Goal: Task Accomplishment & Management: Manage account settings

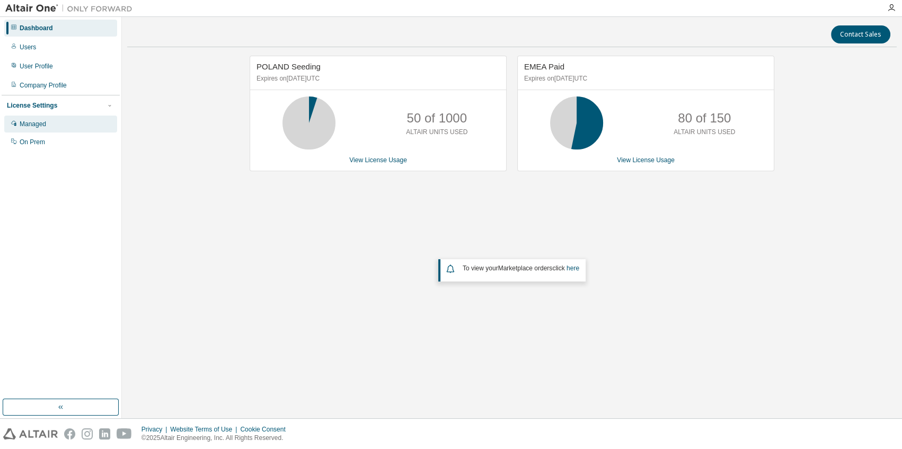
click at [23, 128] on div "Managed" at bounding box center [33, 124] width 27 height 8
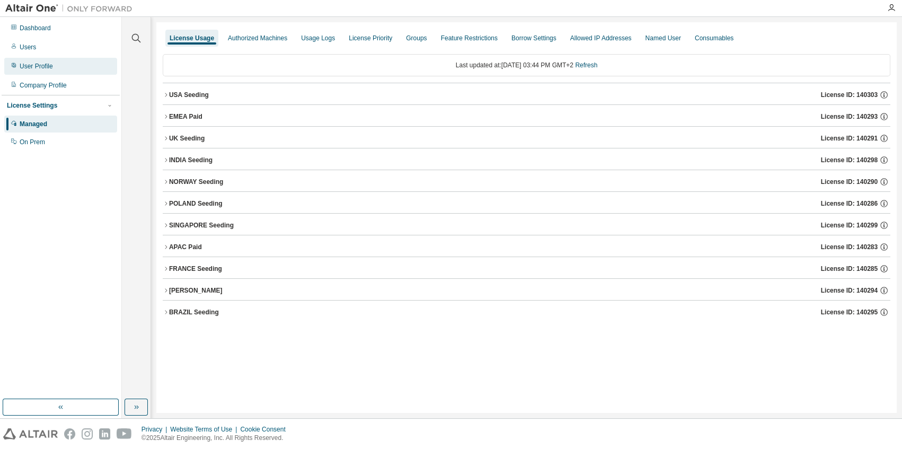
click at [31, 67] on div "User Profile" at bounding box center [36, 66] width 33 height 8
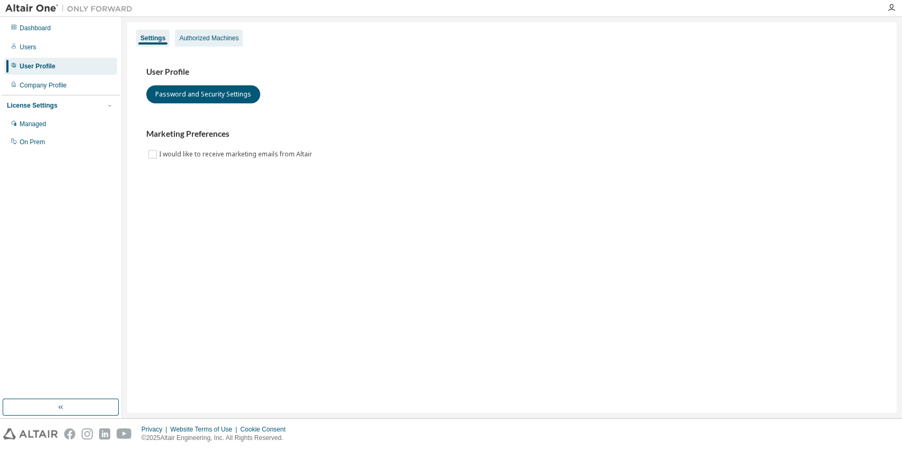
click at [201, 39] on div "Authorized Machines" at bounding box center [208, 38] width 59 height 8
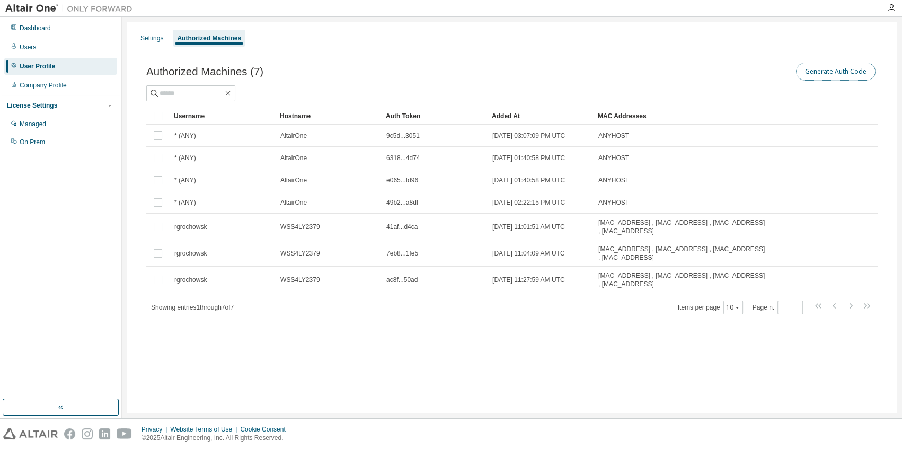
click at [836, 71] on button "Generate Auth Code" at bounding box center [836, 72] width 80 height 18
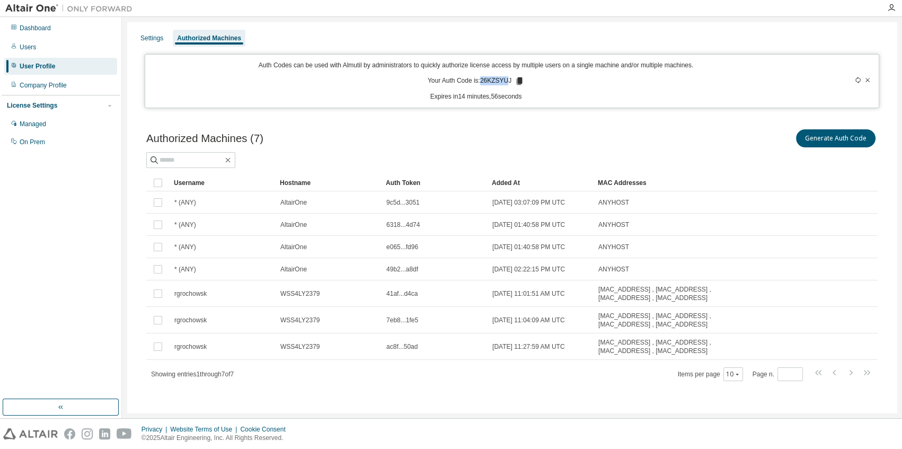
drag, startPoint x: 480, startPoint y: 82, endPoint x: 506, endPoint y: 80, distance: 26.6
click at [506, 80] on p "Your Auth Code is: 26KZSYUJ" at bounding box center [476, 81] width 96 height 10
drag, startPoint x: 506, startPoint y: 80, endPoint x: 480, endPoint y: 78, distance: 26.6
click at [480, 78] on p "Your Auth Code is: 26KZSYUJ" at bounding box center [476, 81] width 96 height 10
drag, startPoint x: 480, startPoint y: 78, endPoint x: 516, endPoint y: 82, distance: 36.8
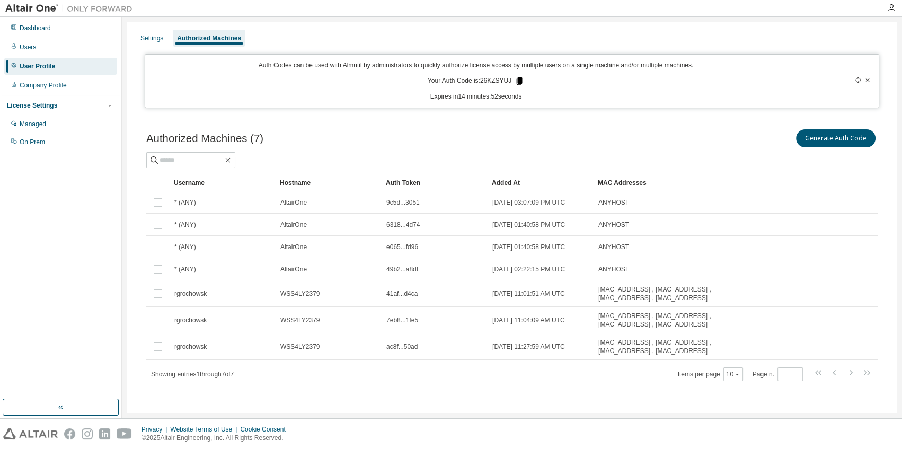
click at [517, 82] on icon at bounding box center [520, 80] width 6 height 7
click at [888, 5] on icon "button" at bounding box center [891, 8] width 8 height 8
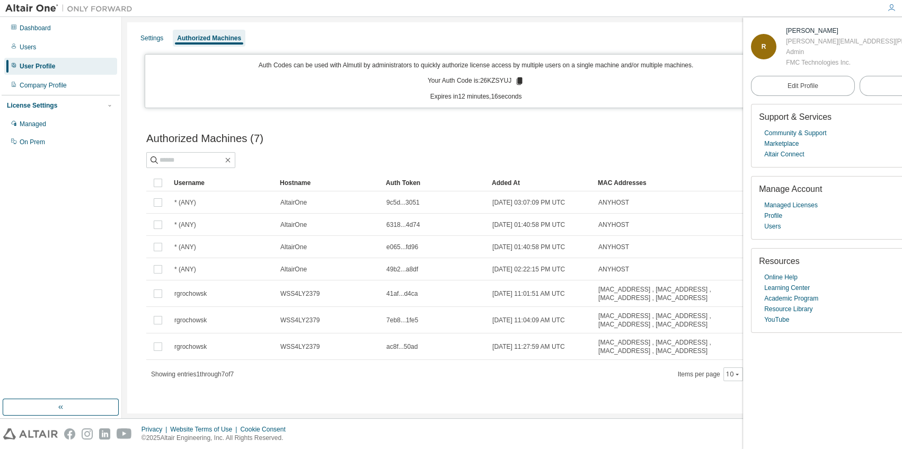
click at [55, 268] on div "Dashboard Users User Profile Company Profile License Settings Managed On Prem" at bounding box center [61, 208] width 118 height 379
